Goal: Check status: Check status

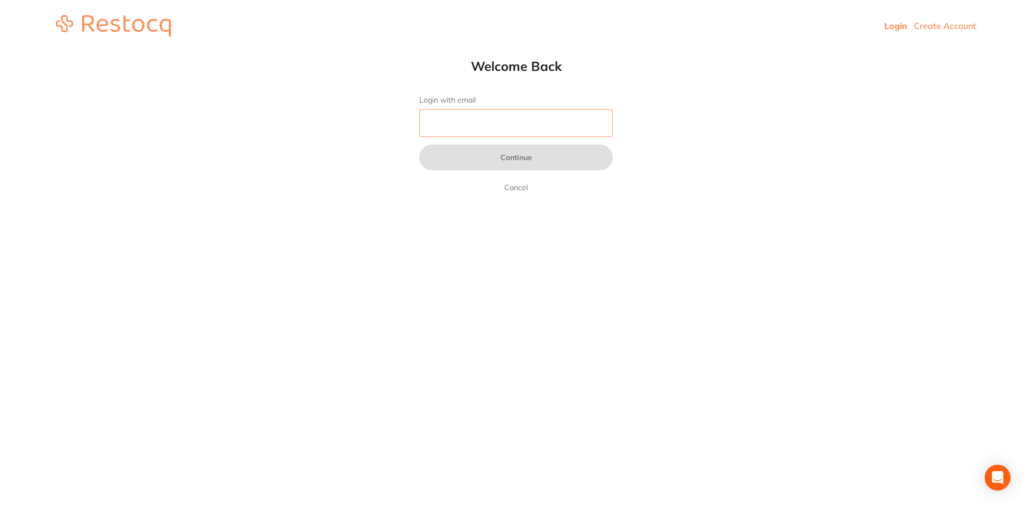
click at [528, 128] on input "Login with email" at bounding box center [515, 123] width 193 height 28
type input "[EMAIL_ADDRESS][DOMAIN_NAME]"
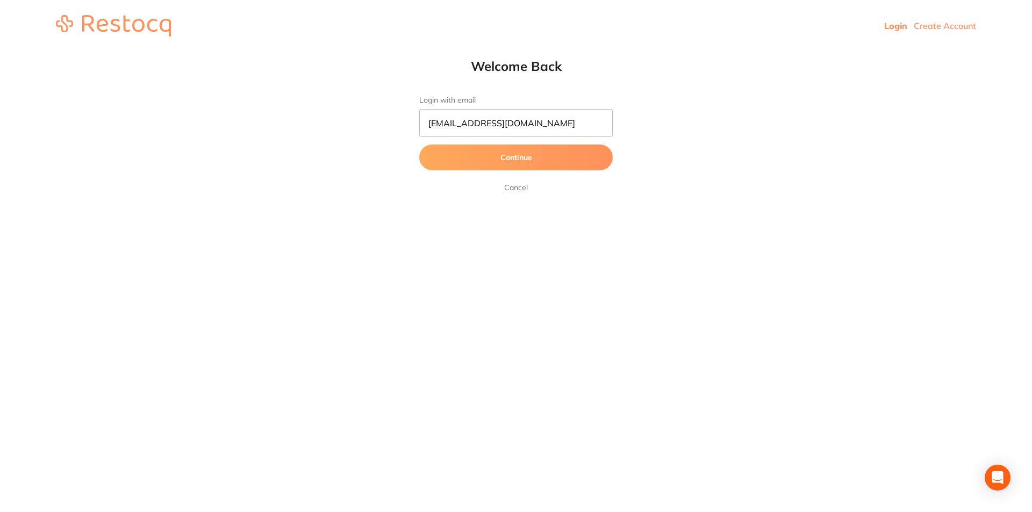
click at [482, 155] on button "Continue" at bounding box center [515, 158] width 193 height 26
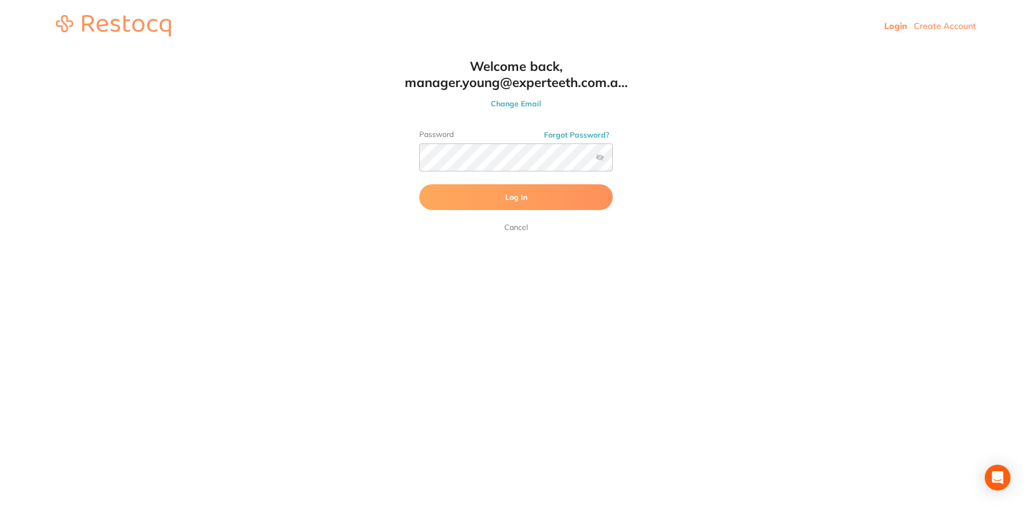
click at [476, 195] on button "Log In" at bounding box center [515, 197] width 193 height 26
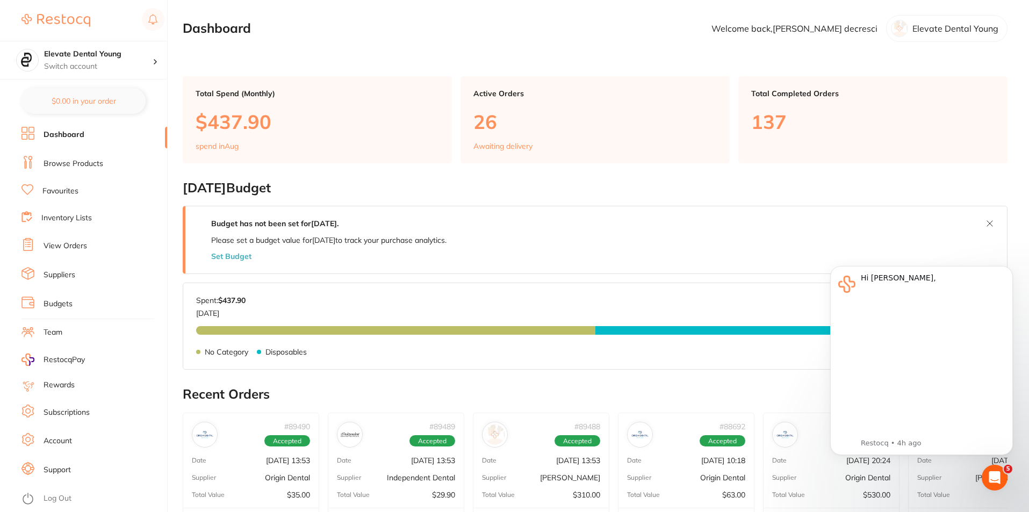
click at [72, 247] on link "View Orders" at bounding box center [66, 246] width 44 height 11
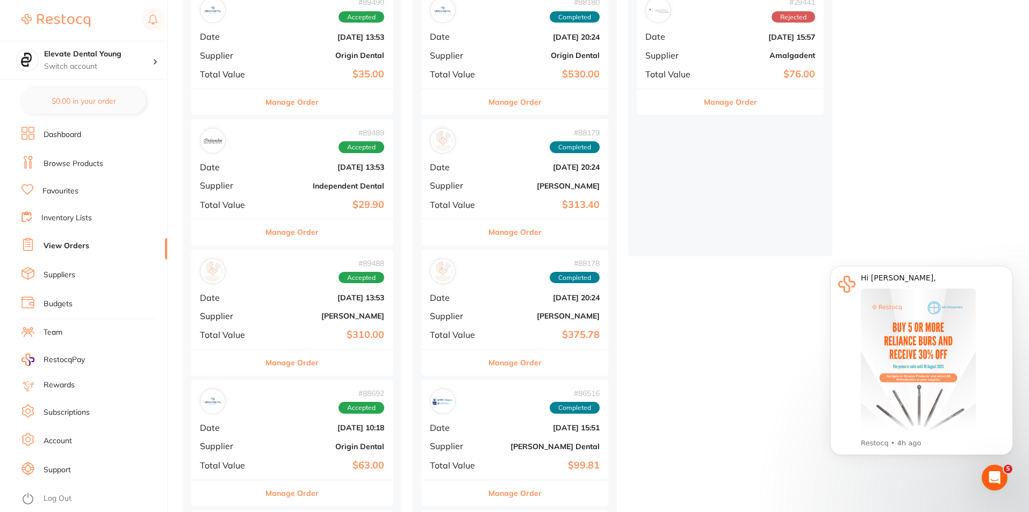
click at [339, 322] on div "# 89488 Accepted Date [DATE] 13:53 Supplier [PERSON_NAME] Total Value $310.00" at bounding box center [291, 299] width 201 height 99
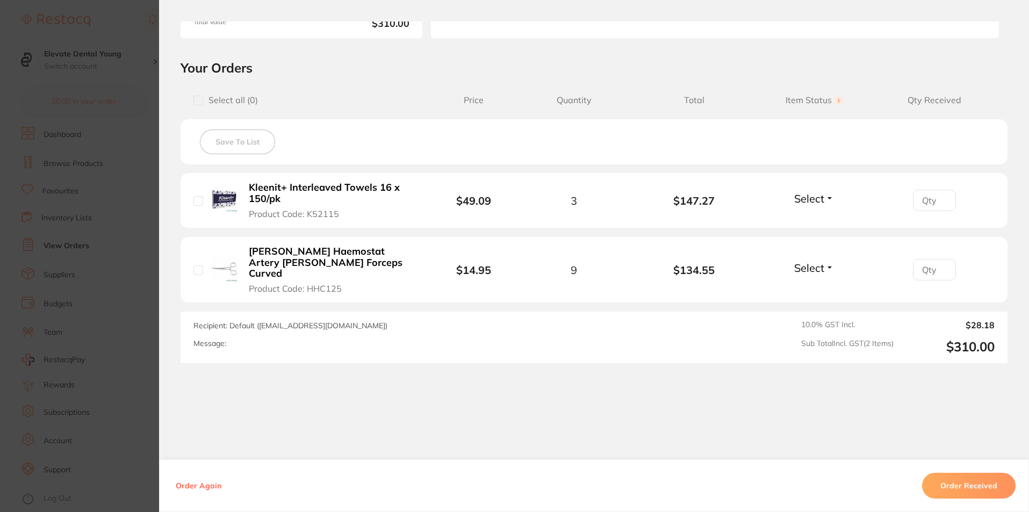
click at [828, 200] on button "Select" at bounding box center [814, 198] width 46 height 13
click at [969, 488] on button "Order Received" at bounding box center [968, 486] width 93 height 26
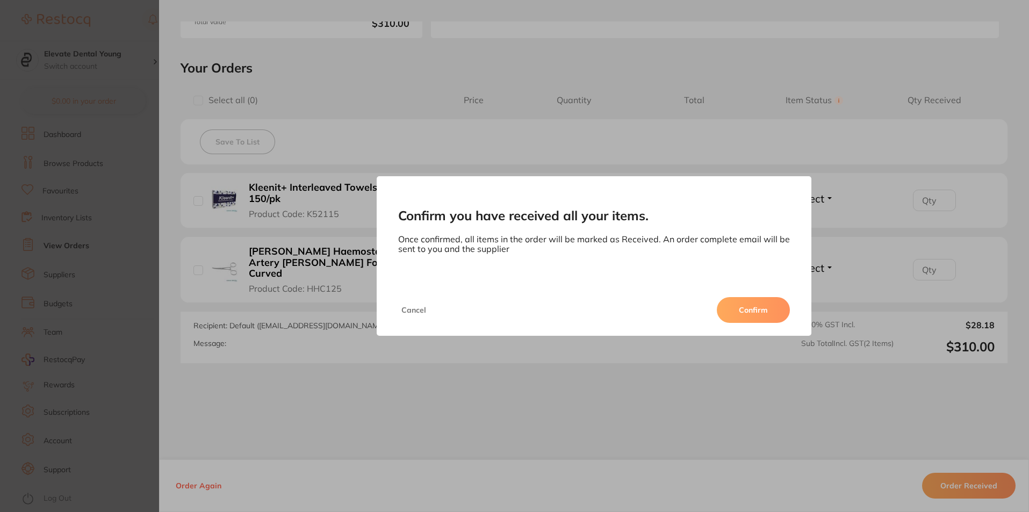
click at [744, 307] on button "Confirm" at bounding box center [753, 310] width 73 height 26
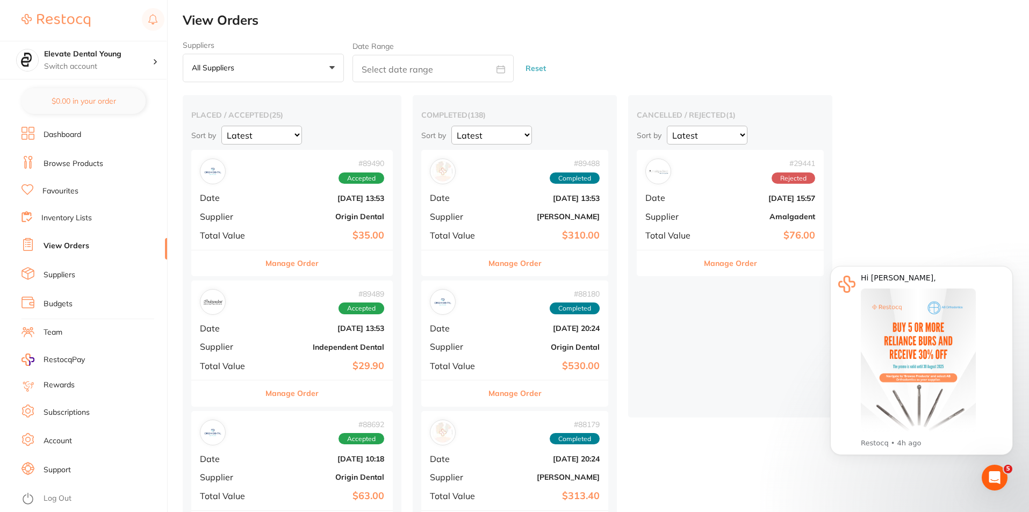
click at [323, 209] on div "# 89490 Accepted Date [DATE] 13:53 Supplier Origin Dental Total Value $35.00" at bounding box center [291, 199] width 201 height 99
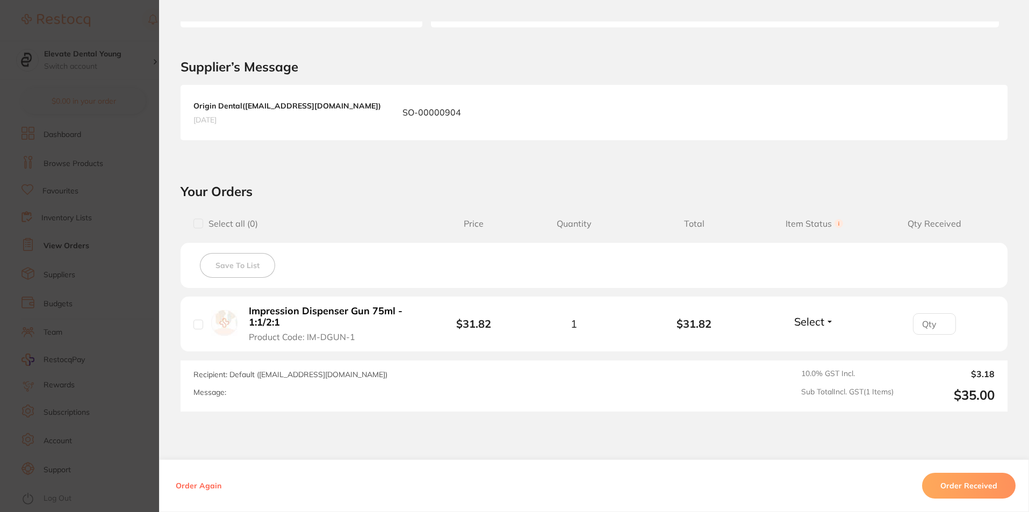
click at [982, 488] on button "Order Received" at bounding box center [968, 486] width 93 height 26
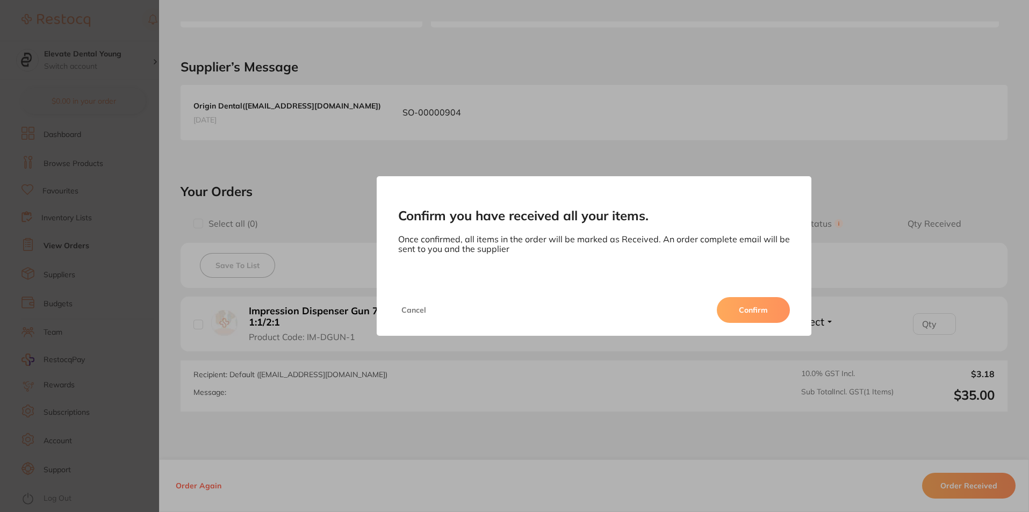
click at [744, 318] on button "Confirm" at bounding box center [753, 310] width 73 height 26
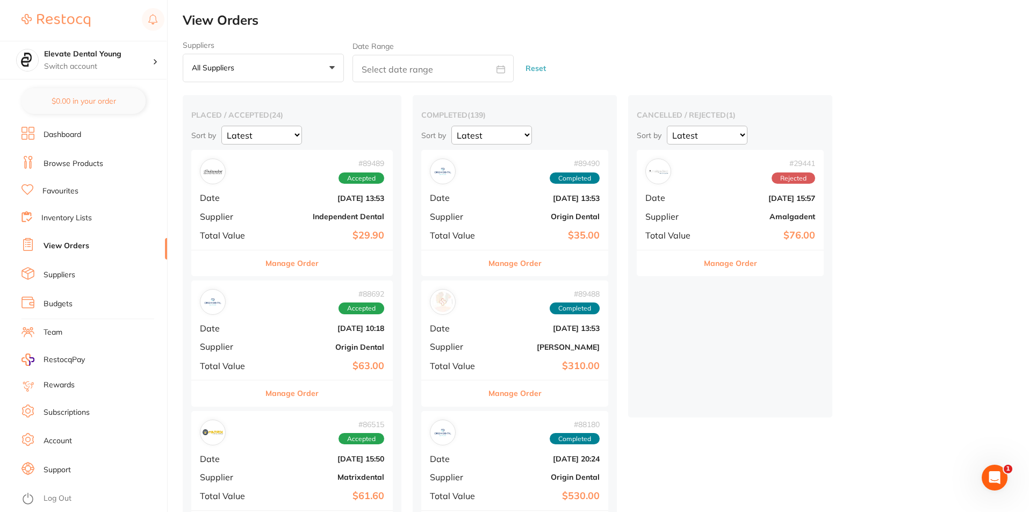
click at [336, 227] on div "# 89489 Accepted Date [DATE] 13:53 Supplier Independent Dental Total Value $29.…" at bounding box center [291, 199] width 201 height 99
